Goal: Information Seeking & Learning: Learn about a topic

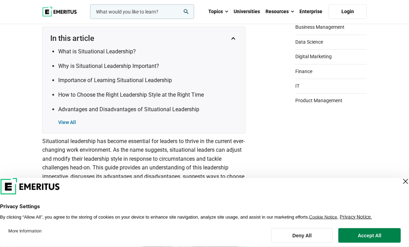
scroll to position [195, 0]
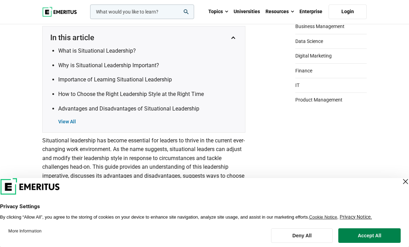
click at [377, 243] on button "Accept All" at bounding box center [370, 236] width 62 height 15
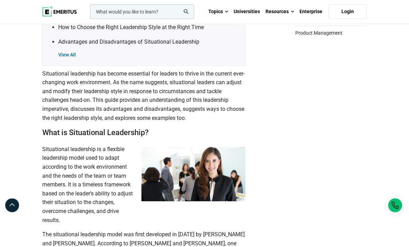
scroll to position [301, 0]
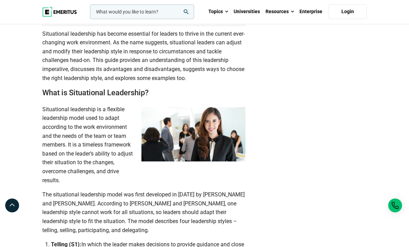
click at [66, 5] on link "Advantages and Disadvantages of Situational Leadership" at bounding box center [128, 2] width 141 height 7
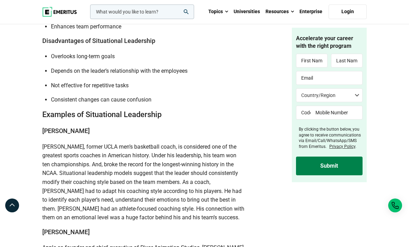
scroll to position [1432, 0]
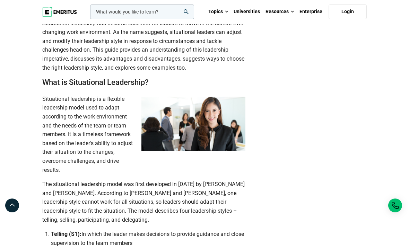
scroll to position [303, 0]
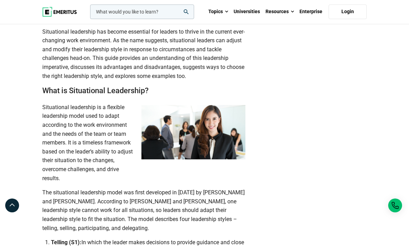
click at [218, 155] on img at bounding box center [194, 132] width 104 height 54
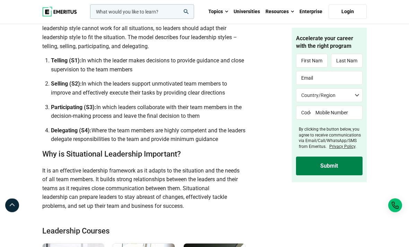
scroll to position [485, 0]
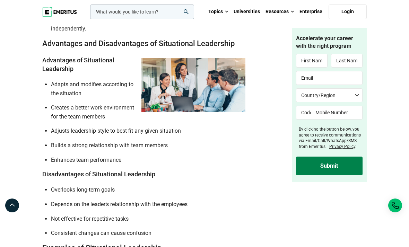
scroll to position [1297, 0]
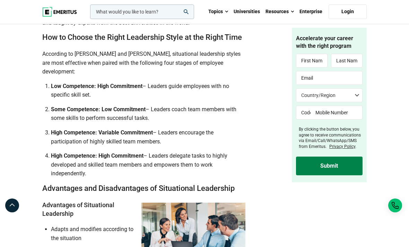
scroll to position [1152, 0]
